Goal: Find specific page/section: Find specific page/section

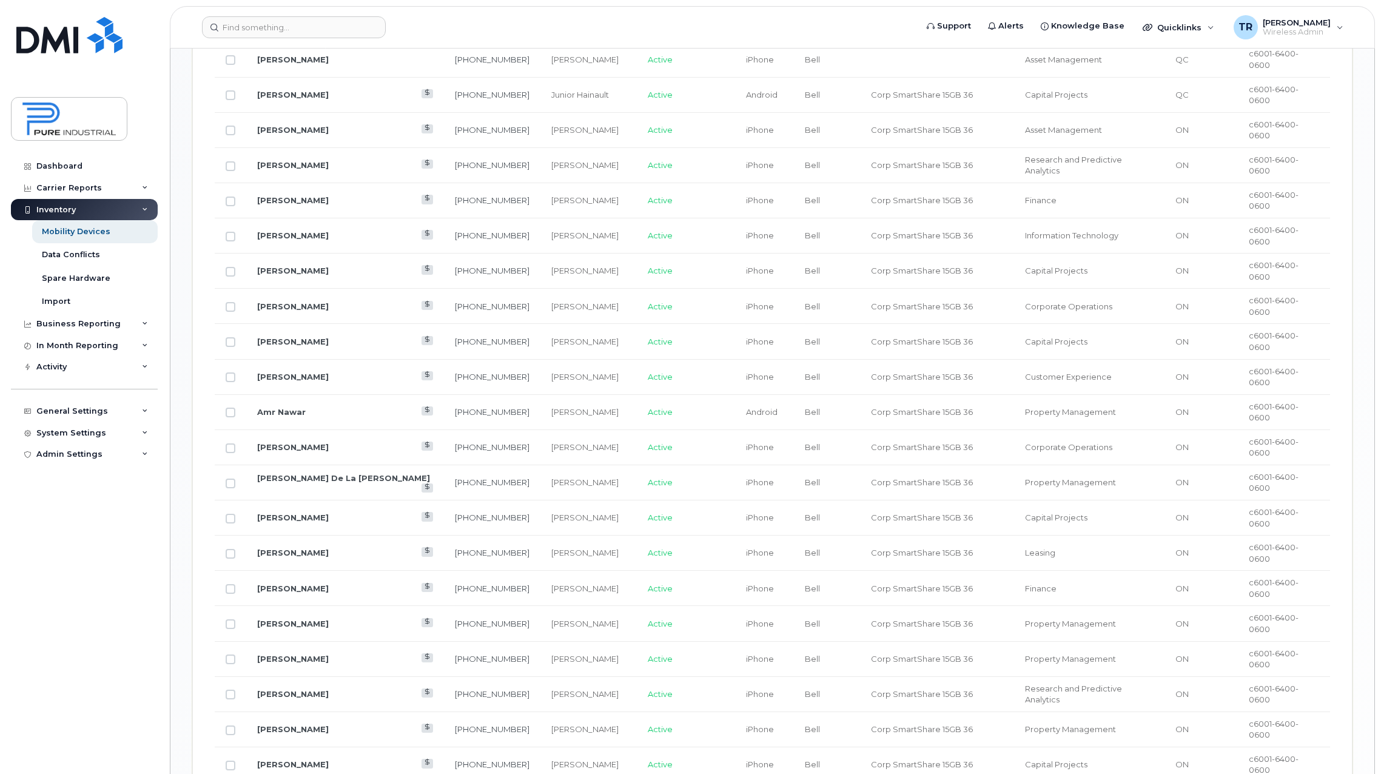
scroll to position [1006, 0]
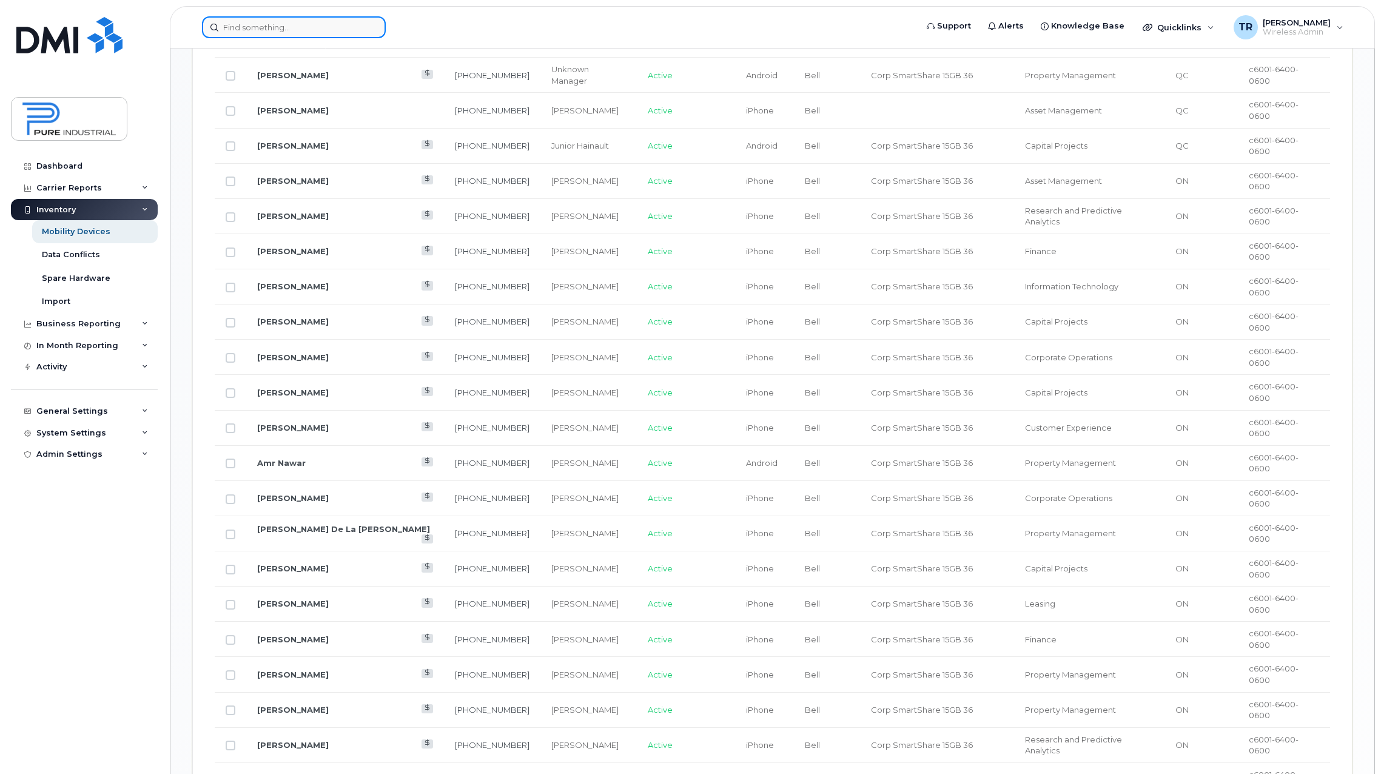
click at [305, 30] on input at bounding box center [294, 27] width 184 height 22
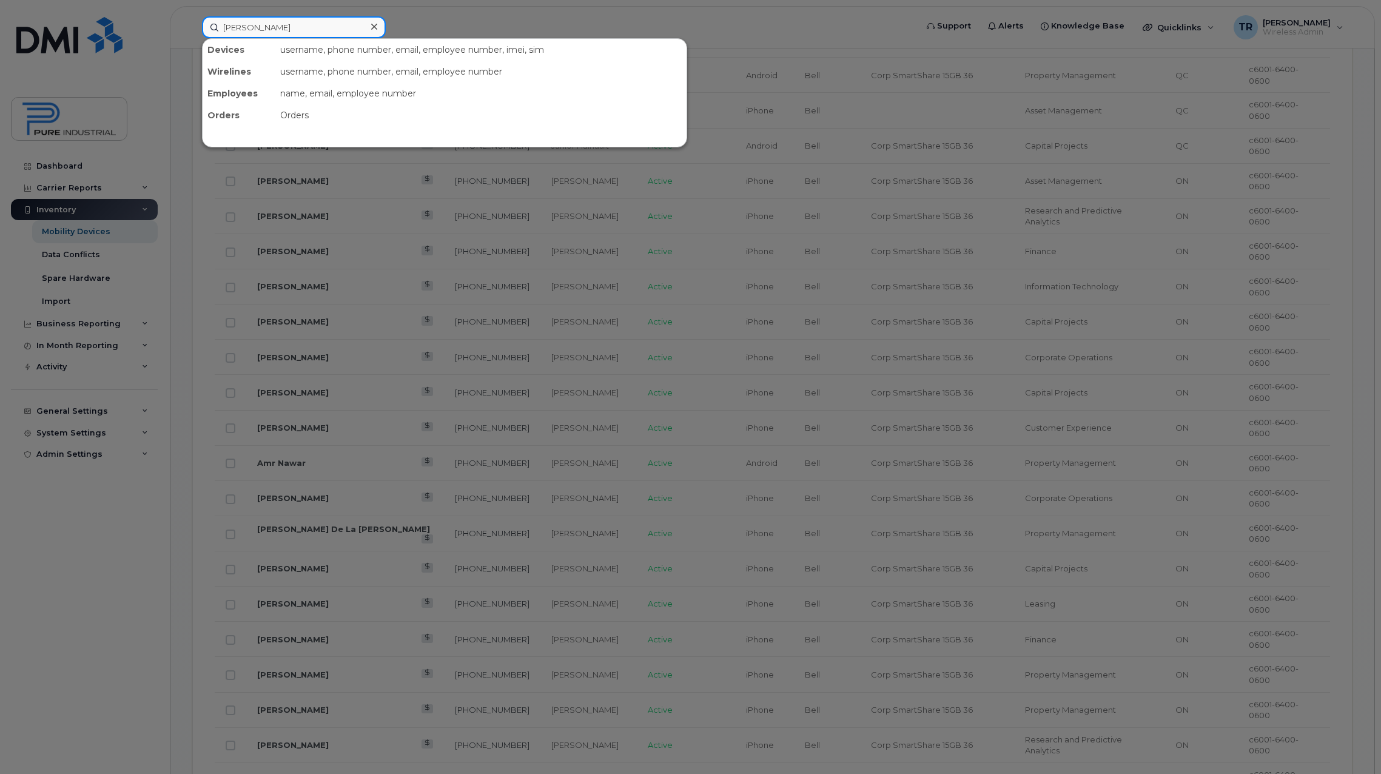
type input "[PERSON_NAME]"
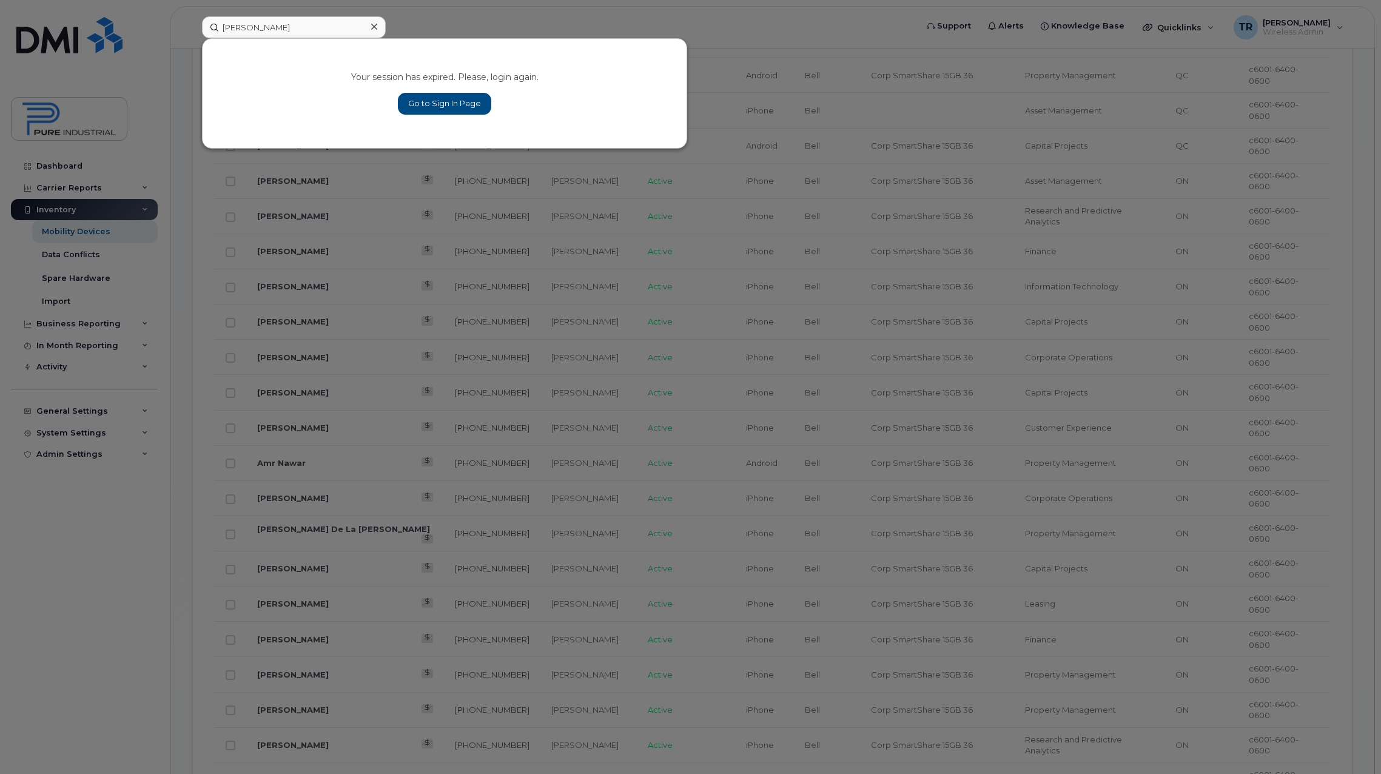
click at [216, 120] on div "Your session has expired. Please, login again. Go to Sign In Page" at bounding box center [445, 93] width 484 height 109
click at [226, 206] on div at bounding box center [690, 387] width 1381 height 774
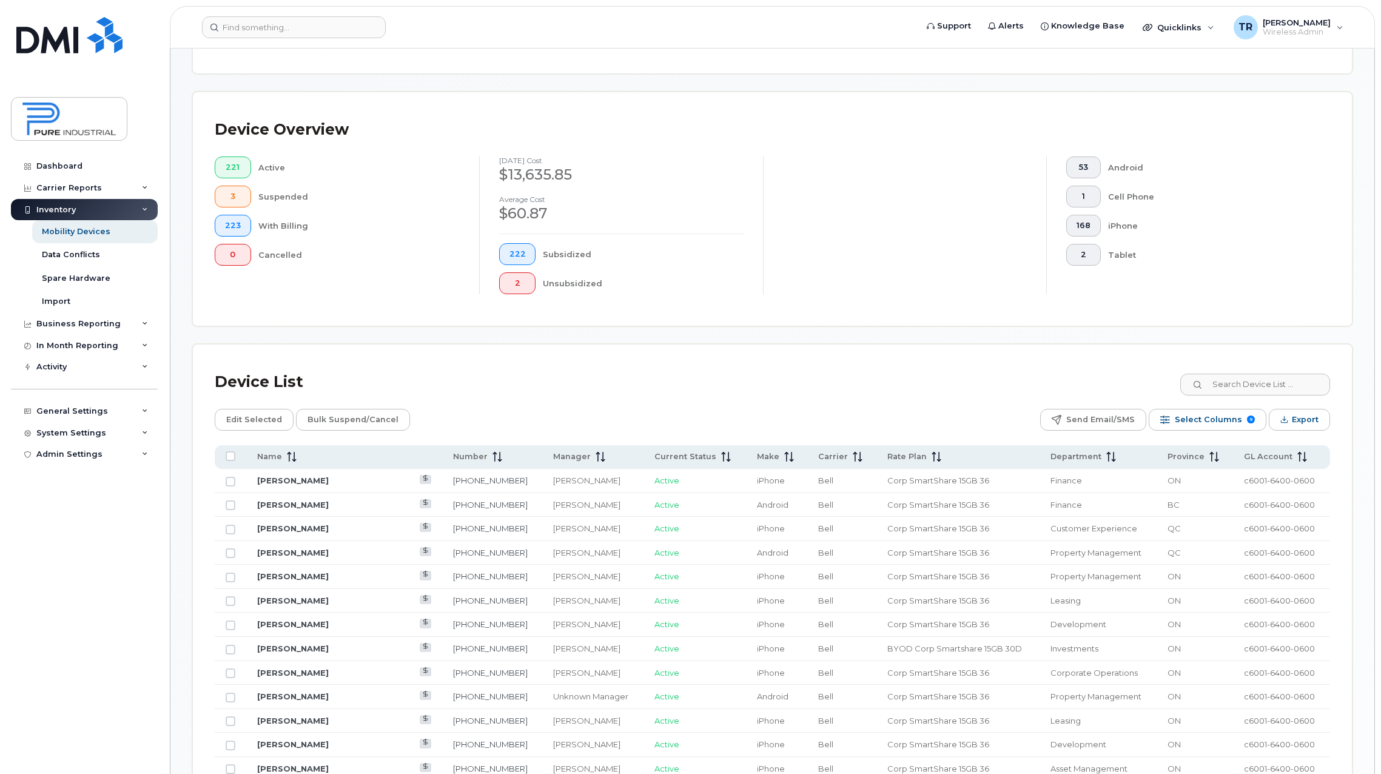
scroll to position [243, 0]
click at [1259, 389] on input at bounding box center [1254, 384] width 151 height 22
type input "[PERSON_NAME]"
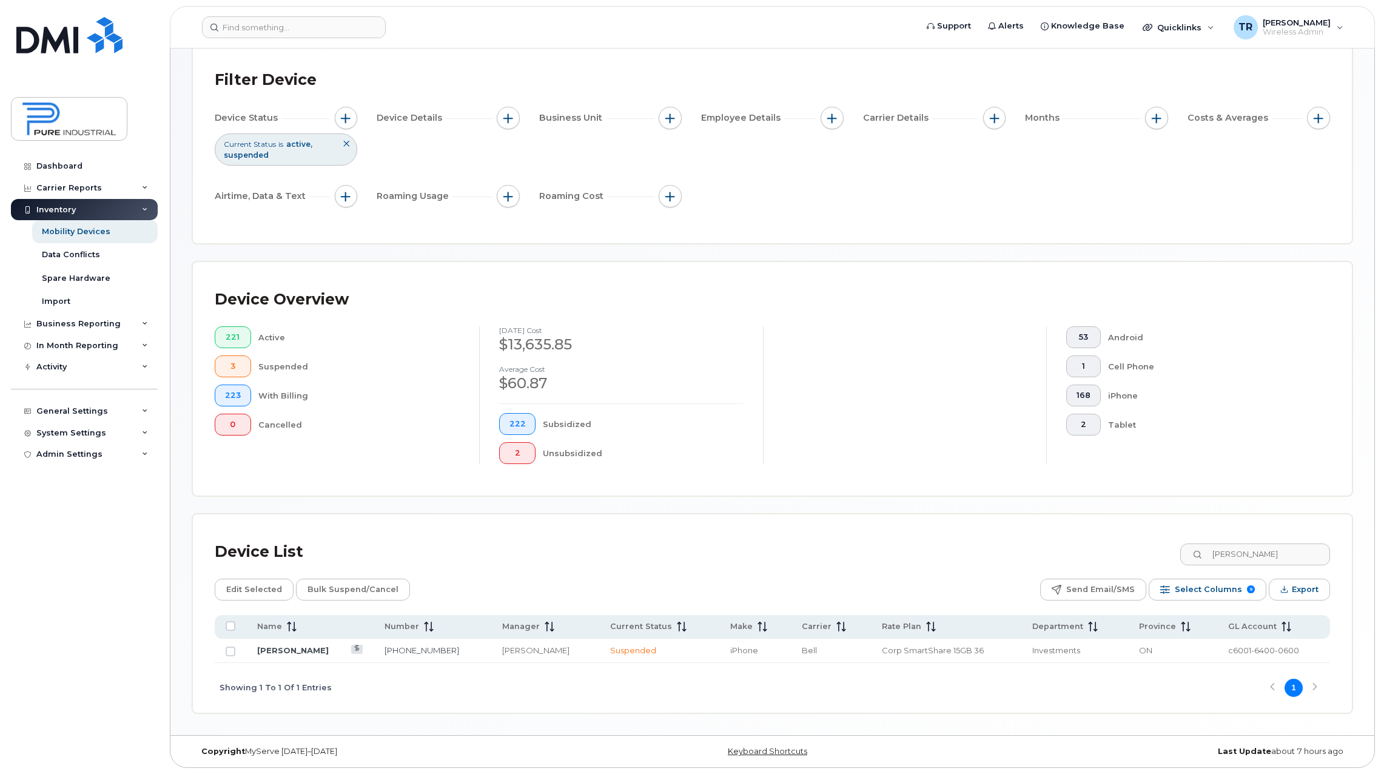
click at [719, 651] on td "Miller Townes" at bounding box center [755, 651] width 72 height 24
click at [276, 650] on link "Miller Townes" at bounding box center [293, 650] width 72 height 10
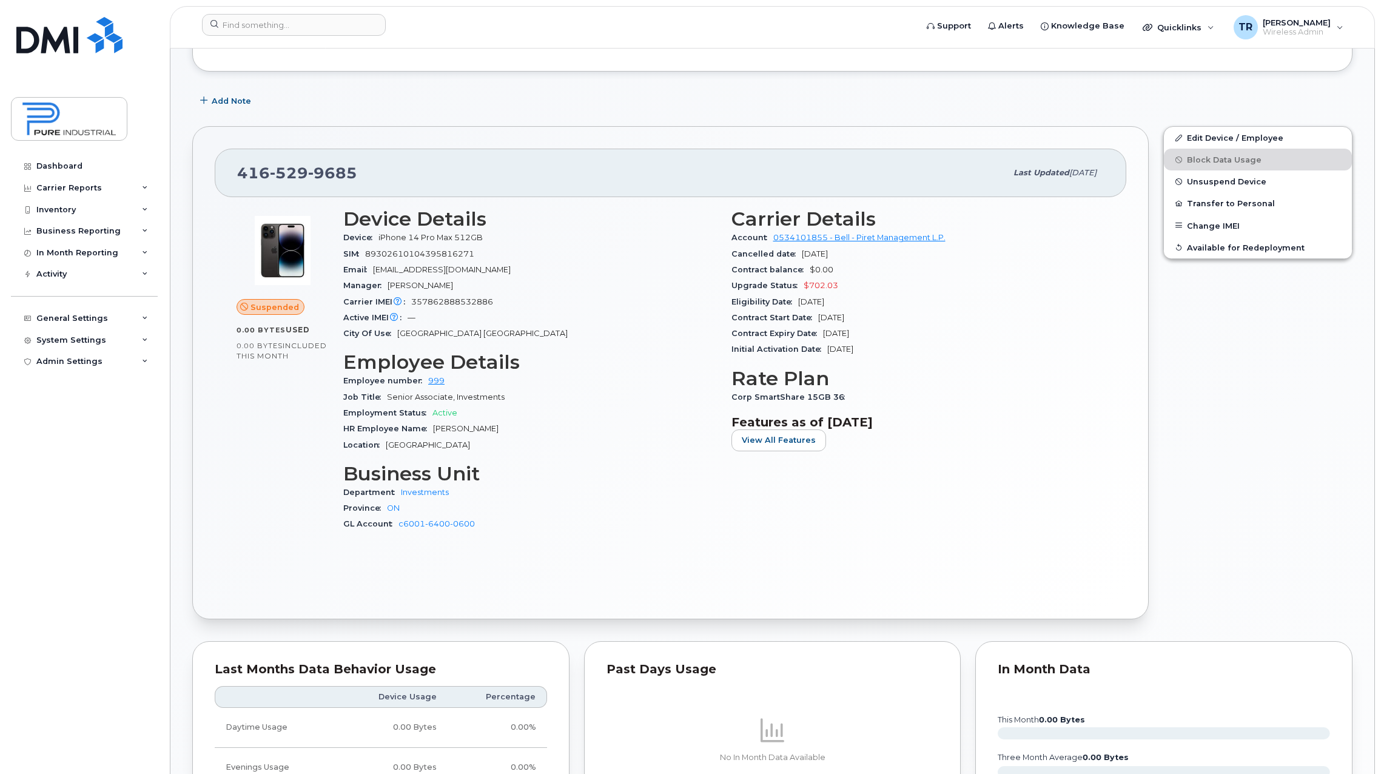
scroll to position [303, 0]
